Goal: Check status: Check status

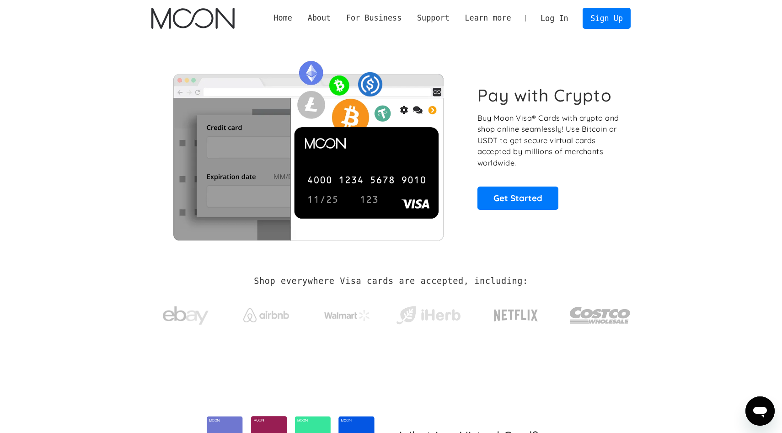
click at [555, 23] on link "Log In" at bounding box center [554, 18] width 43 height 20
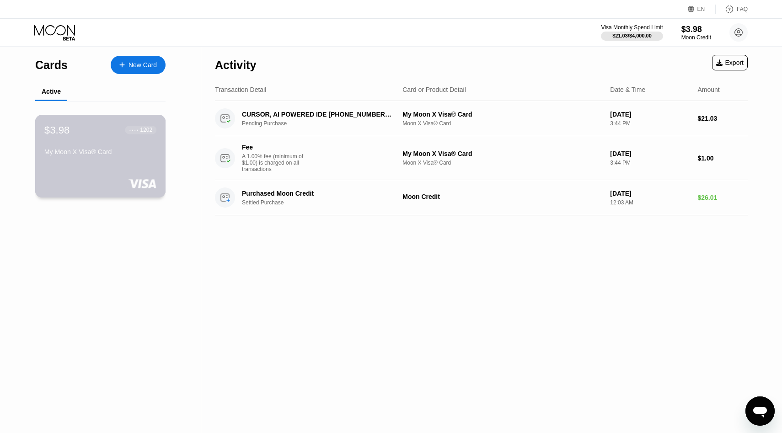
click at [129, 139] on div "$3.98 ● ● ● ● 1202 My Moon X Visa® Card" at bounding box center [100, 141] width 112 height 35
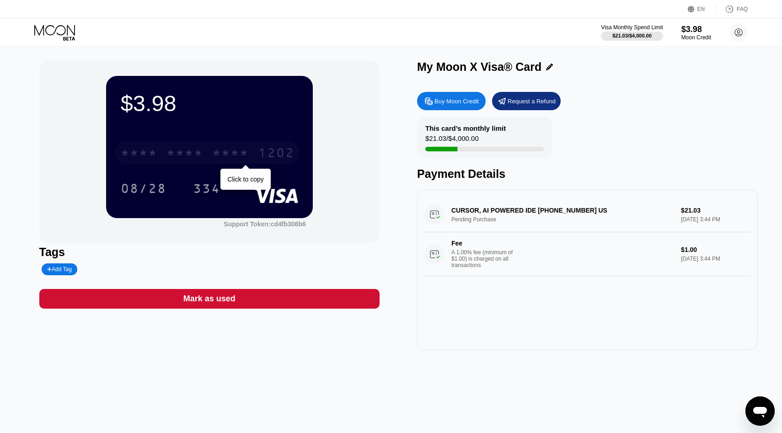
click at [235, 159] on div "* * * *" at bounding box center [230, 154] width 37 height 15
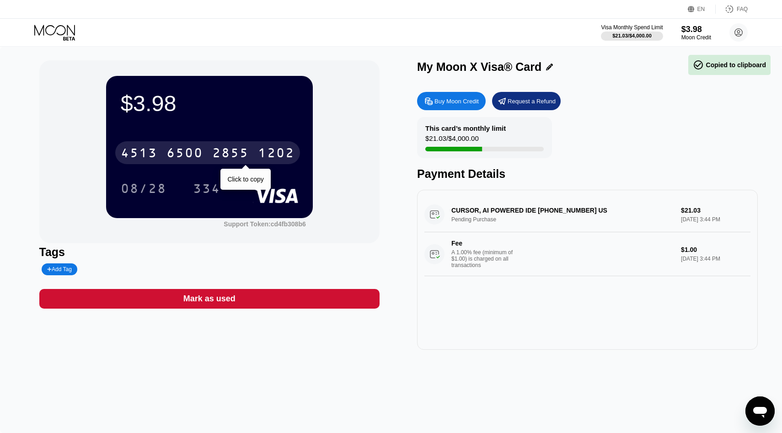
click at [235, 159] on div "2855" at bounding box center [230, 154] width 37 height 15
click at [157, 152] on div "* * * *" at bounding box center [139, 154] width 37 height 15
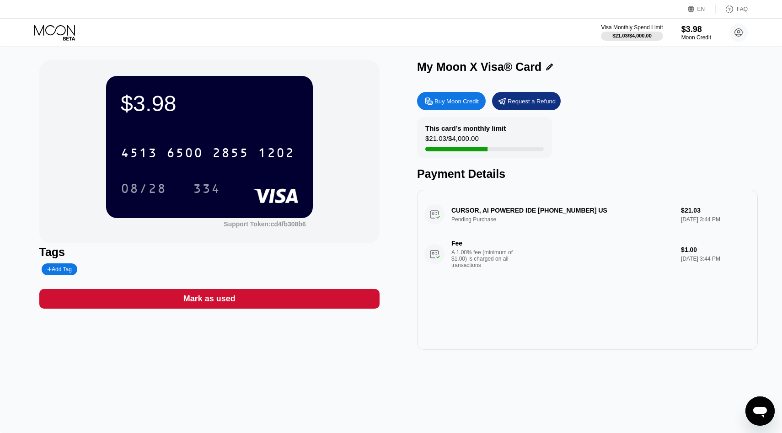
click at [69, 128] on div "$3.98 4513 6500 2855 1202 08/28 334 Support Token: cd4fb308b6" at bounding box center [209, 151] width 341 height 183
click at [450, 149] on div at bounding box center [456, 149] width 62 height 5
click at [499, 149] on div at bounding box center [484, 149] width 118 height 5
click at [476, 129] on div "This card’s monthly limit" at bounding box center [465, 128] width 80 height 8
drag, startPoint x: 70, startPoint y: 27, endPoint x: 387, endPoint y: 122, distance: 331.2
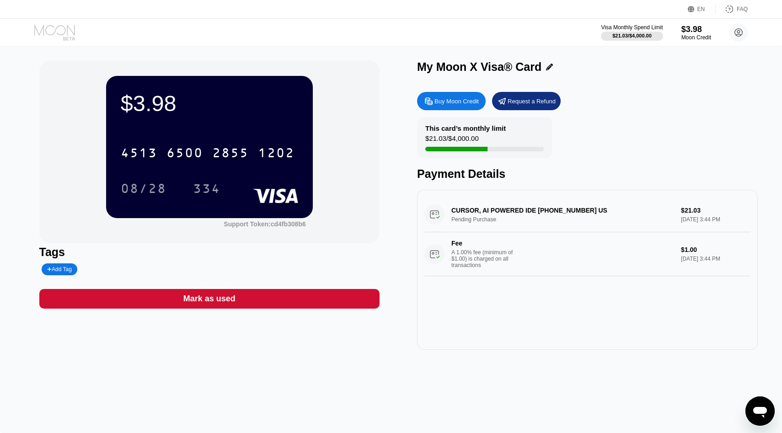
click at [387, 121] on div "EN Language Select an item Save FAQ Visa Monthly Spend Limit $21.03 / $4,000.00…" at bounding box center [391, 216] width 782 height 433
click at [477, 204] on div "CURSOR, AI POWERED IDE [PHONE_NUMBER] US Pending Purchase $21.03 [DATE] 3:44 PM…" at bounding box center [587, 236] width 326 height 79
click at [459, 207] on div "CURSOR, AI POWERED IDE +18314259504 US Pending Purchase $21.03 Sep 19, 2025 3:4…" at bounding box center [587, 236] width 326 height 79
click at [434, 216] on div "CURSOR, AI POWERED IDE +18314259504 US Pending Purchase $21.03 Sep 19, 2025 3:4…" at bounding box center [587, 236] width 326 height 79
